Goal: Task Accomplishment & Management: Manage account settings

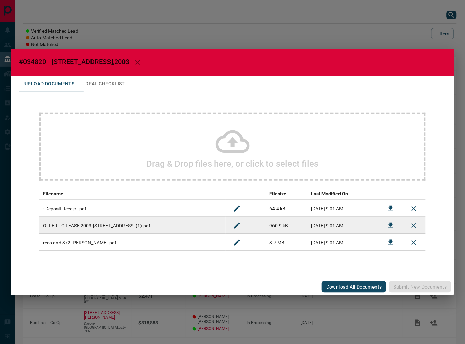
click at [35, 58] on span "#034820 - [STREET_ADDRESS],2003" at bounding box center [74, 61] width 111 height 8
copy span "034820"
click at [392, 227] on icon "Download" at bounding box center [391, 225] width 8 height 8
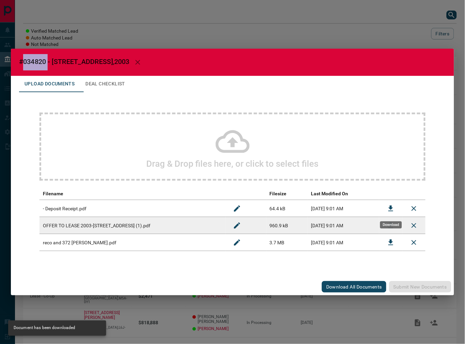
click at [395, 210] on button "Download" at bounding box center [391, 208] width 16 height 16
click at [120, 84] on button "Deal Checklist" at bounding box center [105, 84] width 51 height 16
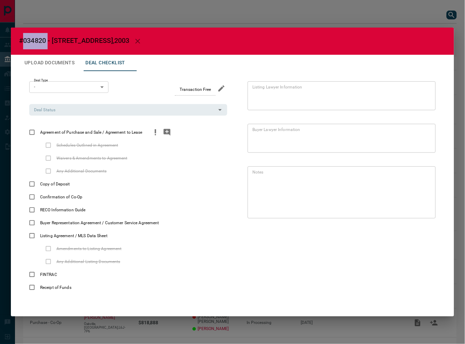
click at [152, 134] on icon "priority" at bounding box center [155, 132] width 8 height 8
click at [164, 134] on icon "add note" at bounding box center [167, 132] width 7 height 7
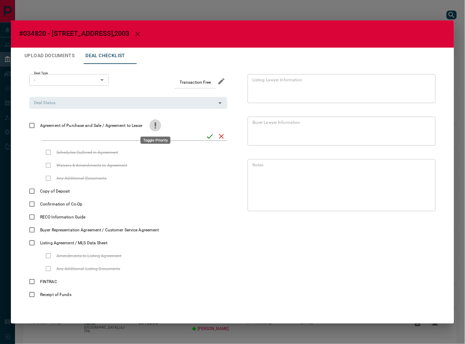
click at [156, 125] on icon "priority" at bounding box center [155, 125] width 8 height 8
click at [104, 138] on input "checklist input" at bounding box center [122, 136] width 160 height 9
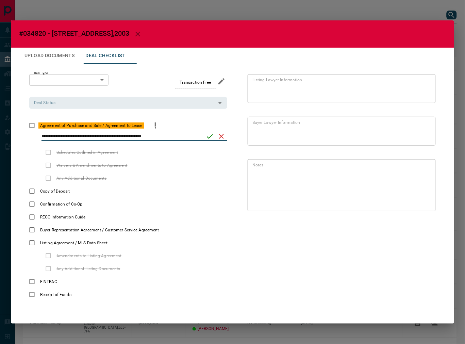
type input "**********"
click at [207, 137] on icon "save" at bounding box center [210, 136] width 8 height 8
click at [153, 103] on input "Deal Status" at bounding box center [122, 102] width 183 height 7
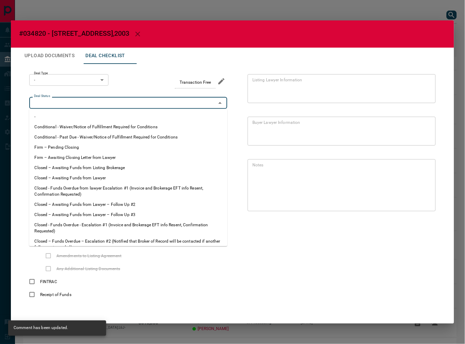
click at [106, 150] on li "Firm – Pending Closing" at bounding box center [128, 147] width 198 height 10
type input "**********"
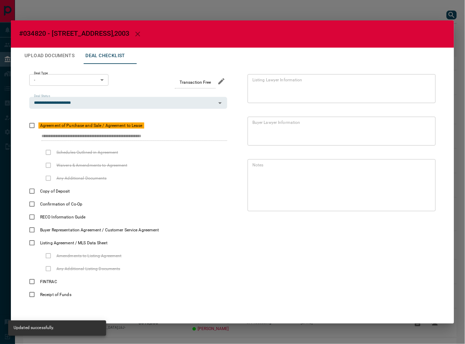
click at [76, 79] on body "Lead Transfers Leads Deals Listings Campaigns Quota Rules Agent Quotas Admin Mo…" at bounding box center [232, 189] width 465 height 378
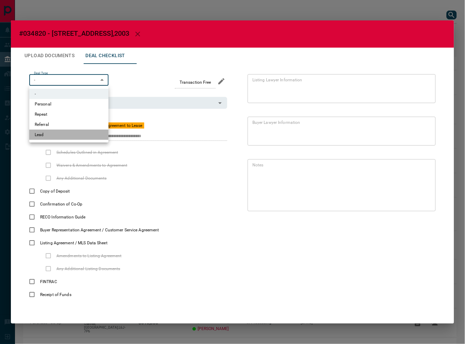
click at [66, 135] on li "Lead" at bounding box center [68, 135] width 79 height 10
type input "*"
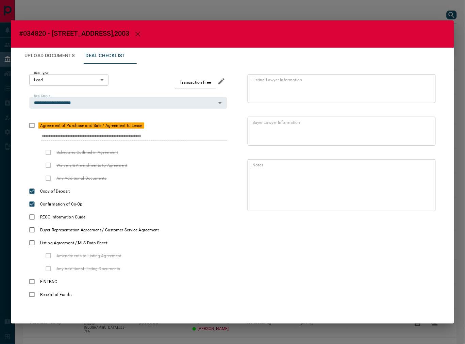
click at [60, 59] on button "Upload Documents" at bounding box center [49, 56] width 61 height 16
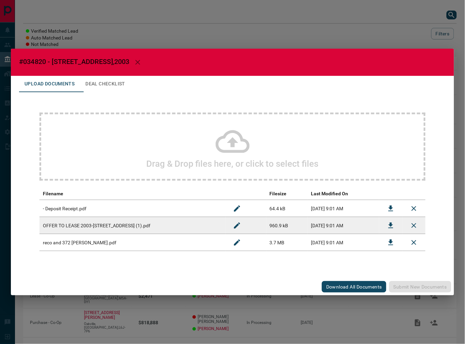
click at [395, 242] on icon "Download" at bounding box center [391, 242] width 8 height 8
click at [99, 81] on button "Deal Checklist" at bounding box center [105, 84] width 51 height 16
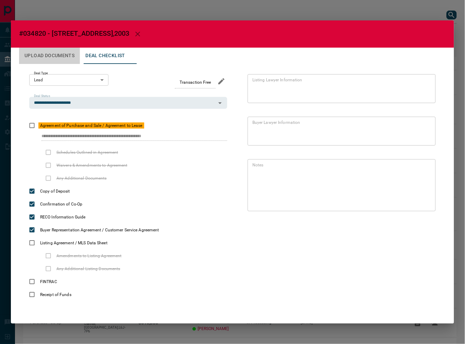
click at [62, 58] on button "Upload Documents" at bounding box center [49, 56] width 61 height 16
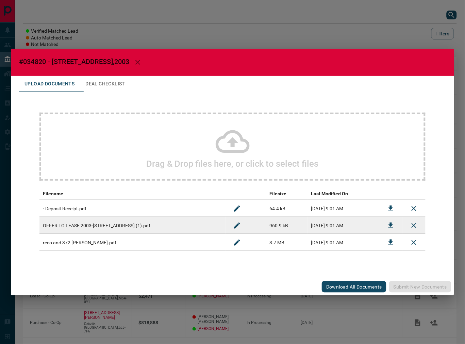
click at [105, 120] on div "Drag & Drop files here, or click to select files" at bounding box center [232, 147] width 386 height 68
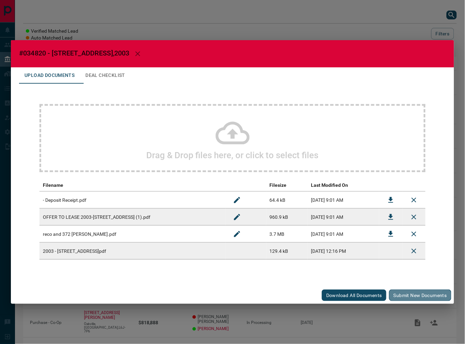
click at [417, 296] on button "Submit new documents" at bounding box center [420, 296] width 62 height 12
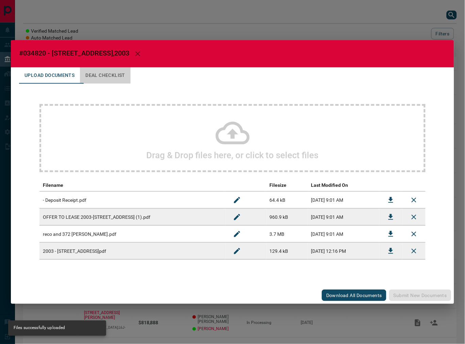
click at [105, 74] on button "Deal Checklist" at bounding box center [105, 75] width 51 height 16
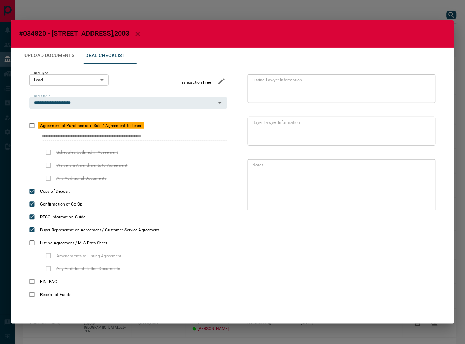
click at [241, 149] on div "**********" at bounding box center [232, 187] width 427 height 247
